Goal: Task Accomplishment & Management: Manage account settings

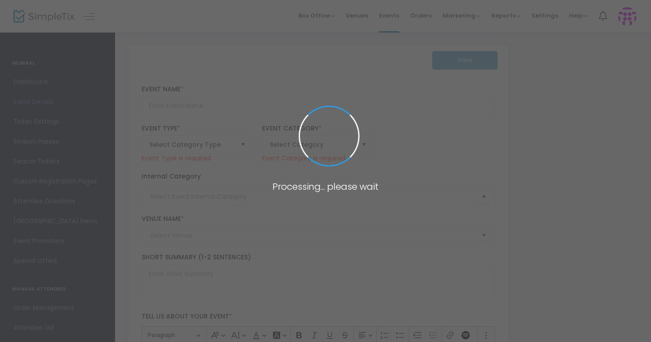
type input "Grill & Chill"
type textarea "Ascend to new heights every [DATE] evening starting [DATE].Join us at the summi…"
checkbox input "true"
type input "Buy Tickets"
type input "[GEOGRAPHIC_DATA]"
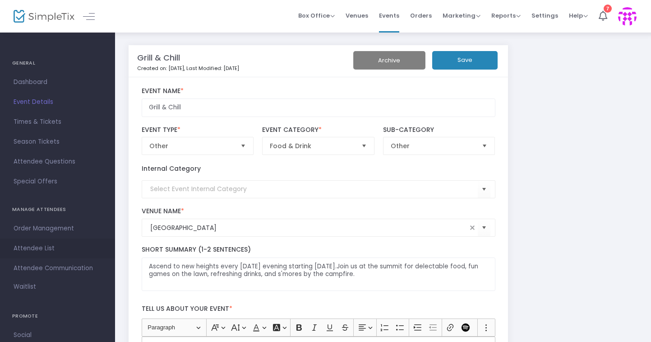
click at [37, 245] on span "Attendee List" at bounding box center [58, 248] width 88 height 12
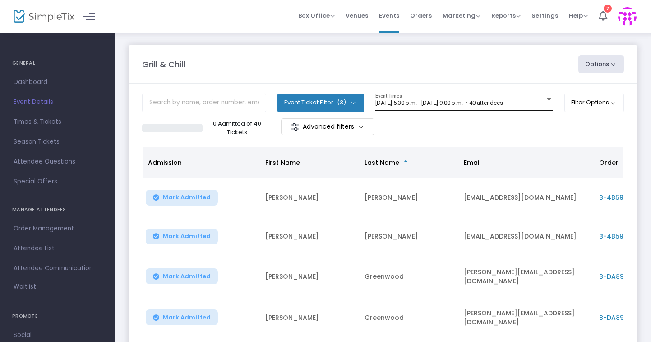
click at [503, 100] on span "[DATE] 5:30 p.m. - [DATE] 9:00 p.m. • 40 attendees" at bounding box center [440, 102] width 128 height 7
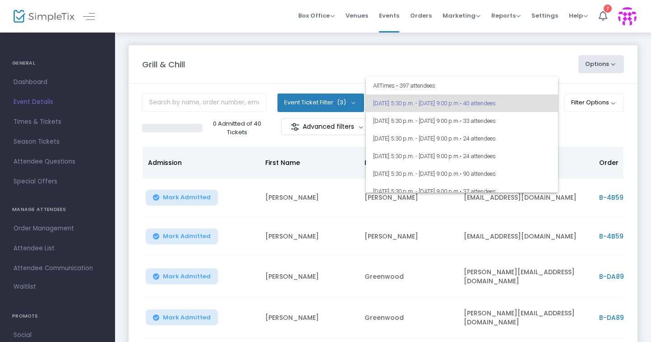
scroll to position [131, 0]
